Goal: Task Accomplishment & Management: Use online tool/utility

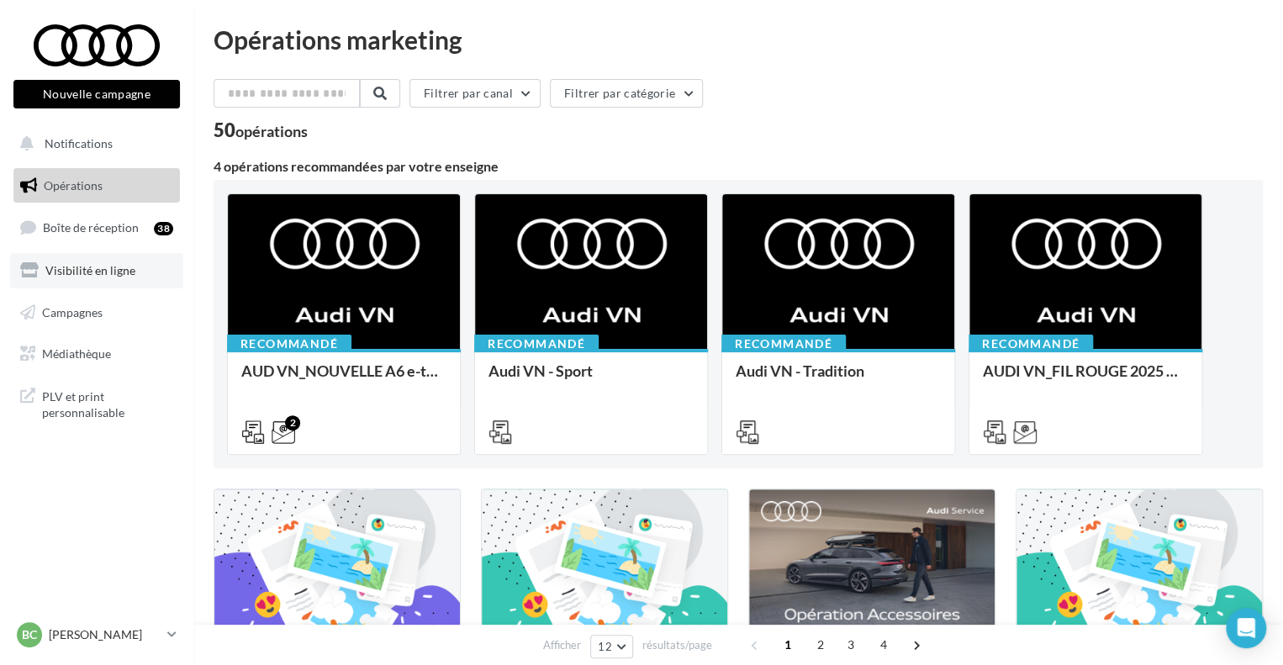
click at [84, 256] on link "Visibilité en ligne" at bounding box center [96, 270] width 173 height 35
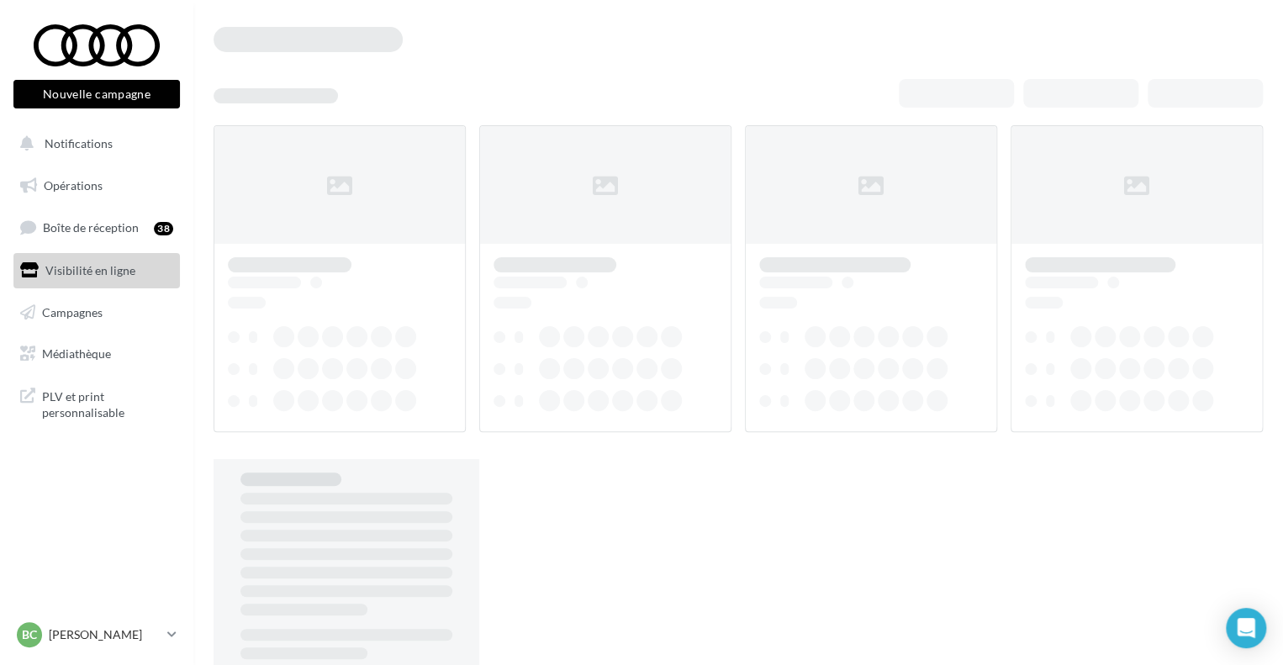
click at [84, 230] on span "Boîte de réception" at bounding box center [91, 227] width 96 height 14
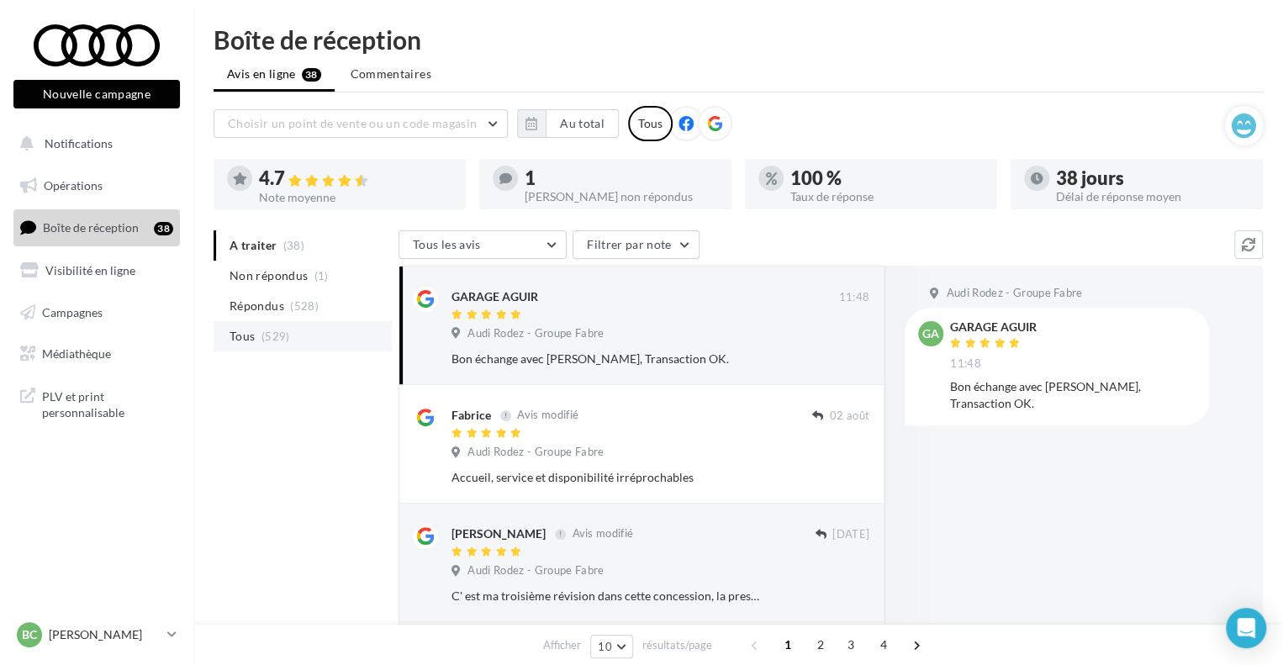
click at [291, 348] on li "Tous (529)" at bounding box center [303, 336] width 178 height 30
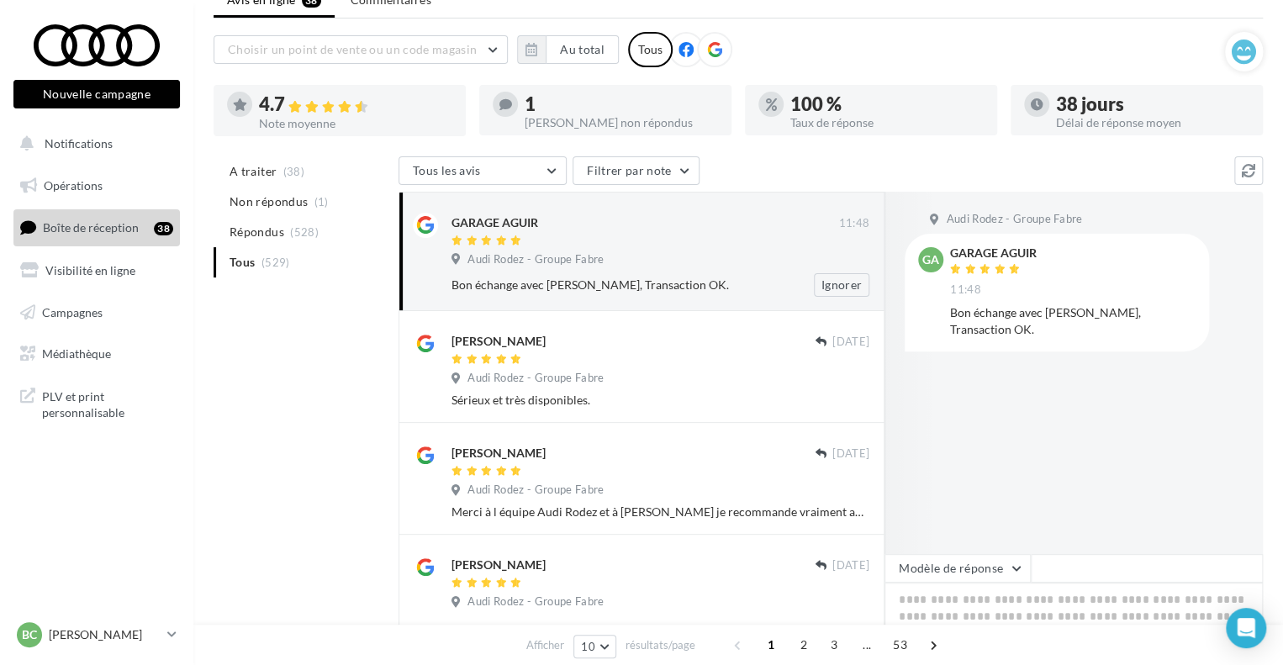
scroll to position [84, 0]
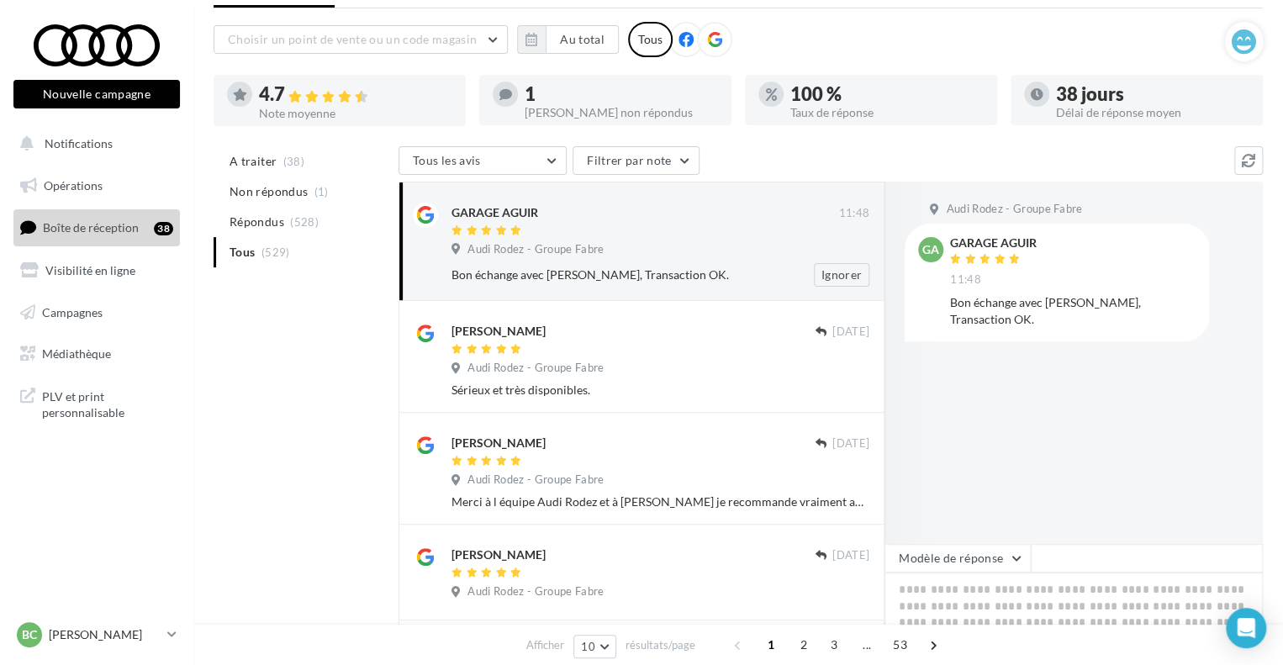
click at [617, 260] on div "GARAGE AGUIR 11:48 Audi Rodez - Groupe Fabre Bon échange avec Guillaume, Transa…" at bounding box center [661, 245] width 418 height 84
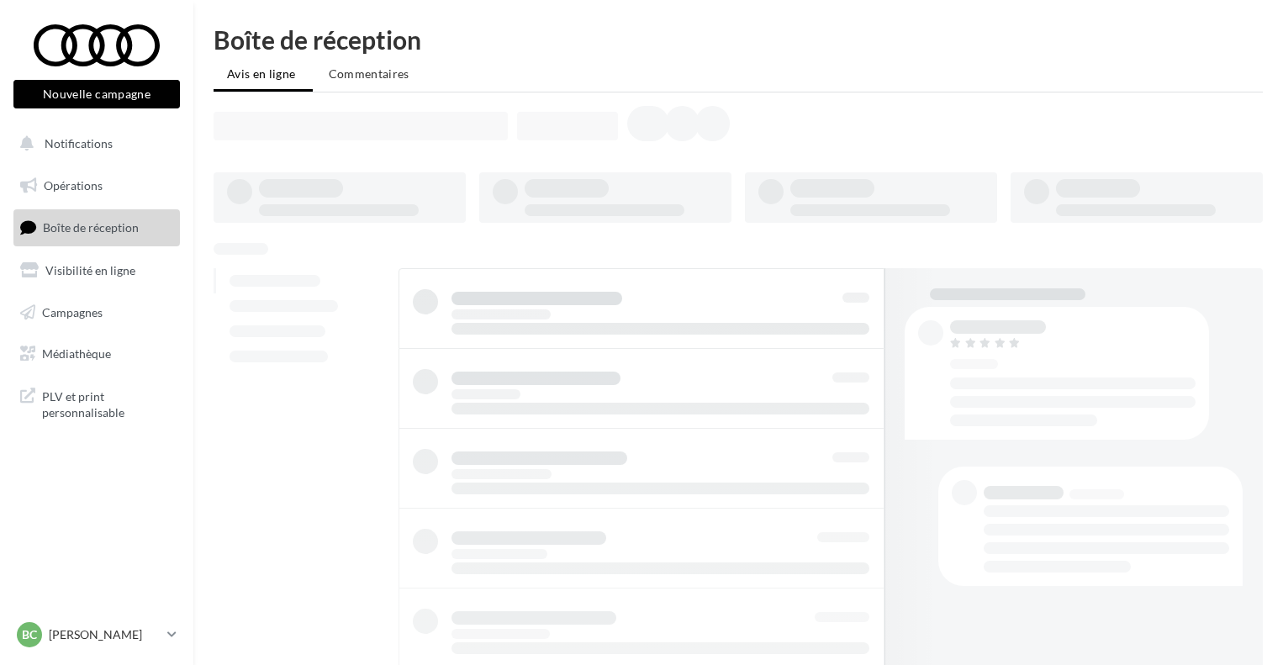
scroll to position [84, 0]
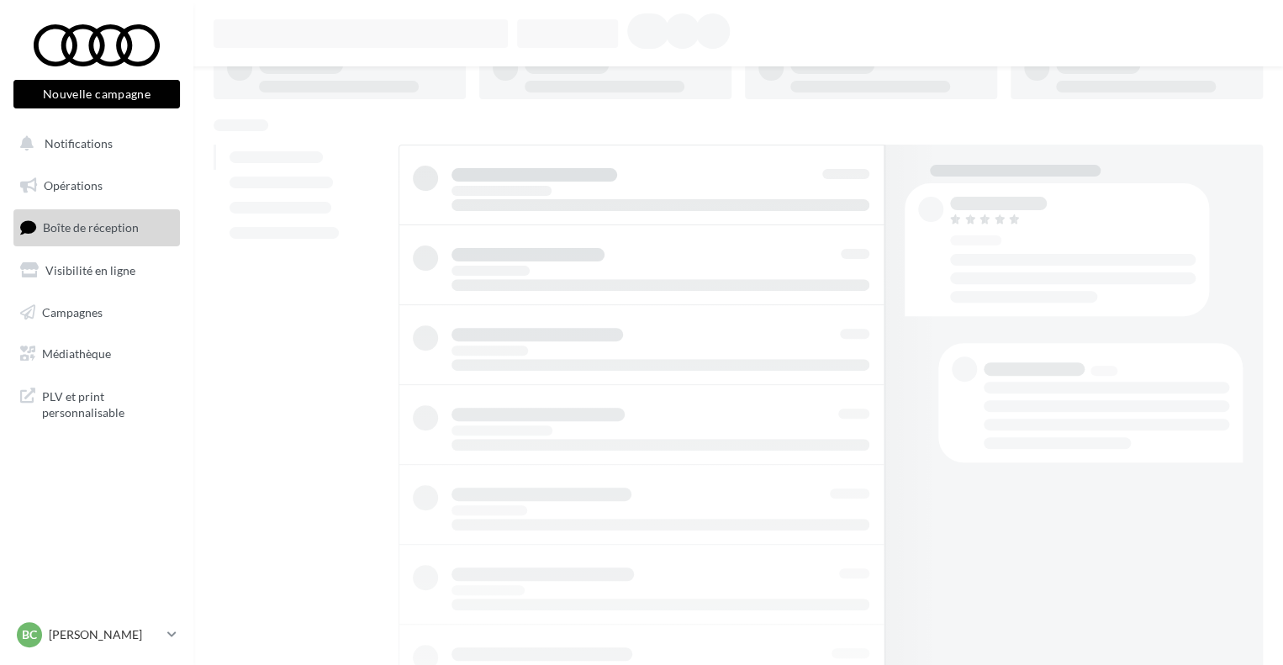
scroll to position [84, 0]
